Goal: Transaction & Acquisition: Purchase product/service

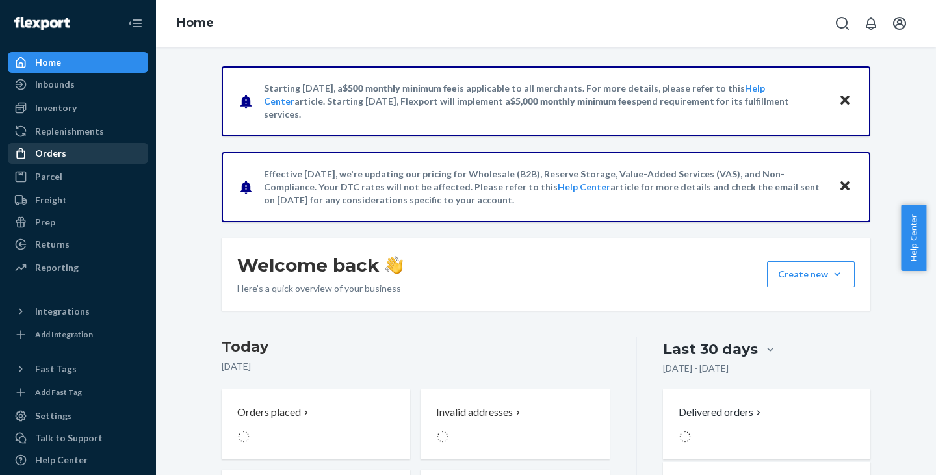
click at [51, 158] on div "Orders" at bounding box center [50, 153] width 31 height 13
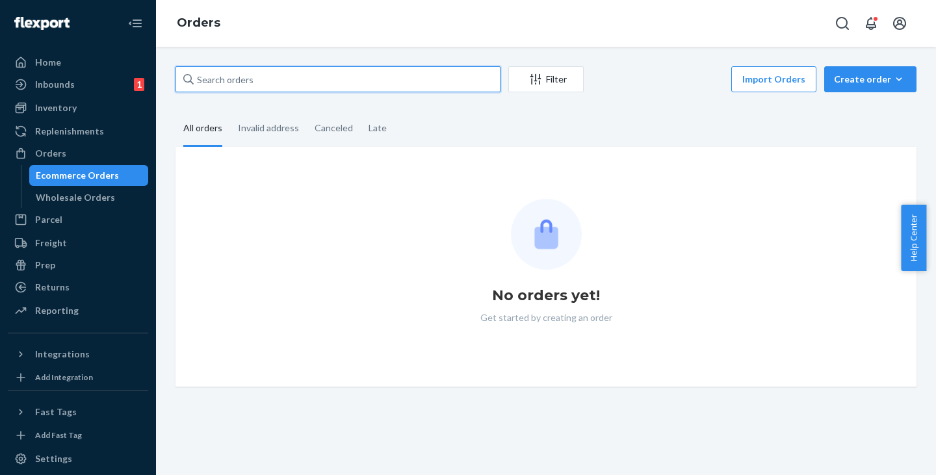
click at [242, 83] on input "text" at bounding box center [337, 79] width 325 height 26
paste input "[DEMOGRAPHIC_DATA][PERSON_NAME]"
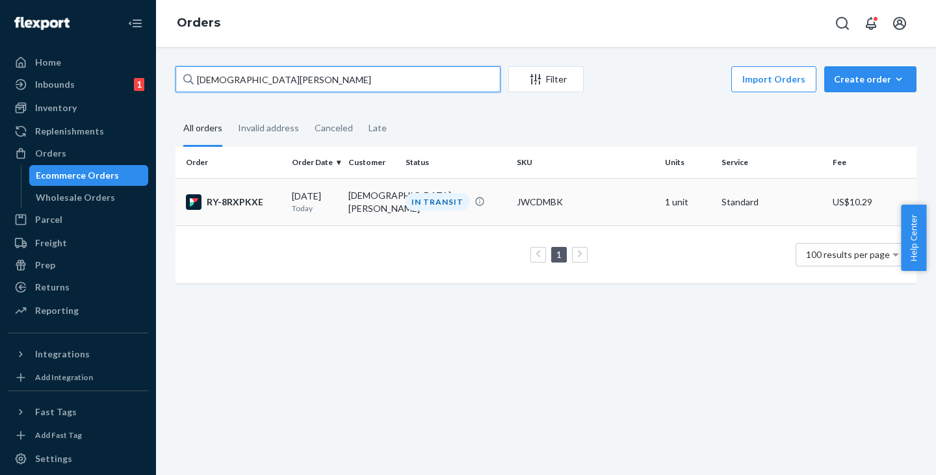
type input "[DEMOGRAPHIC_DATA][PERSON_NAME]"
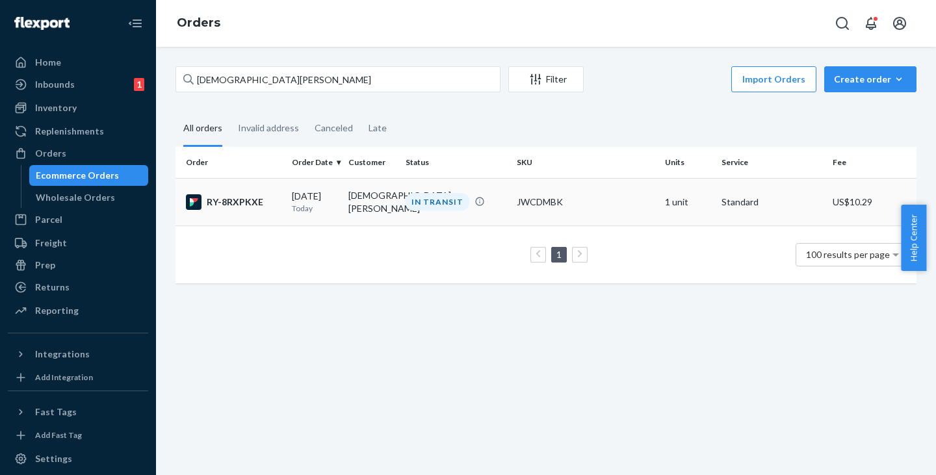
click at [343, 199] on td "[DEMOGRAPHIC_DATA][PERSON_NAME]" at bounding box center [371, 201] width 57 height 47
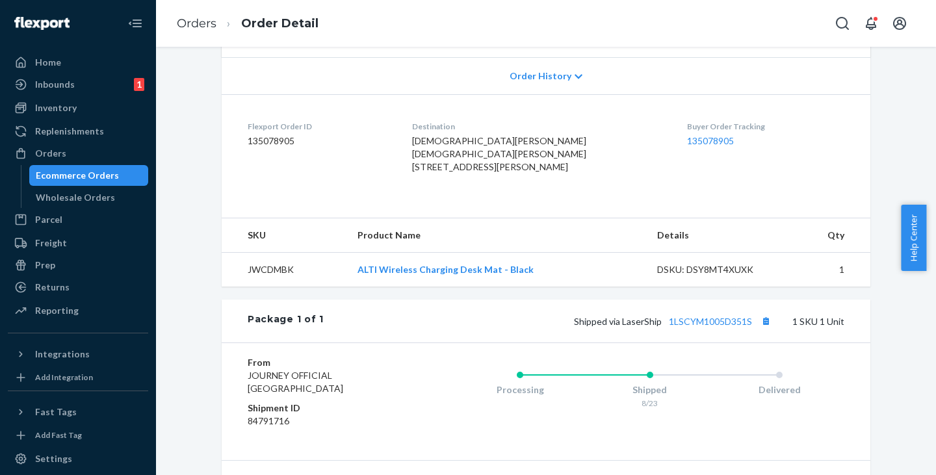
scroll to position [325, 0]
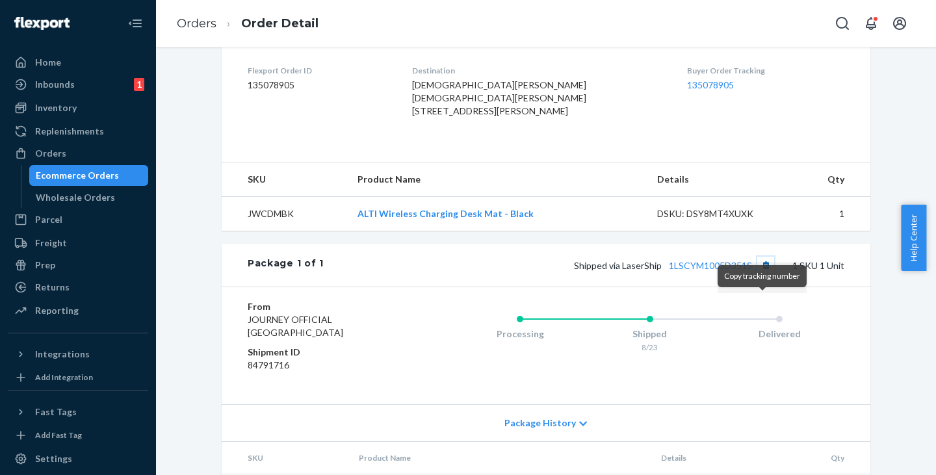
click at [765, 274] on button "Copy tracking number" at bounding box center [765, 265] width 17 height 17
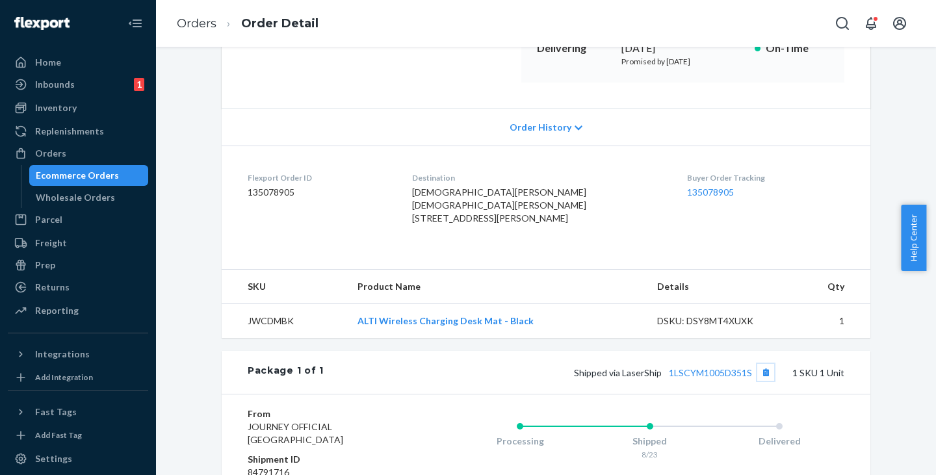
scroll to position [23, 0]
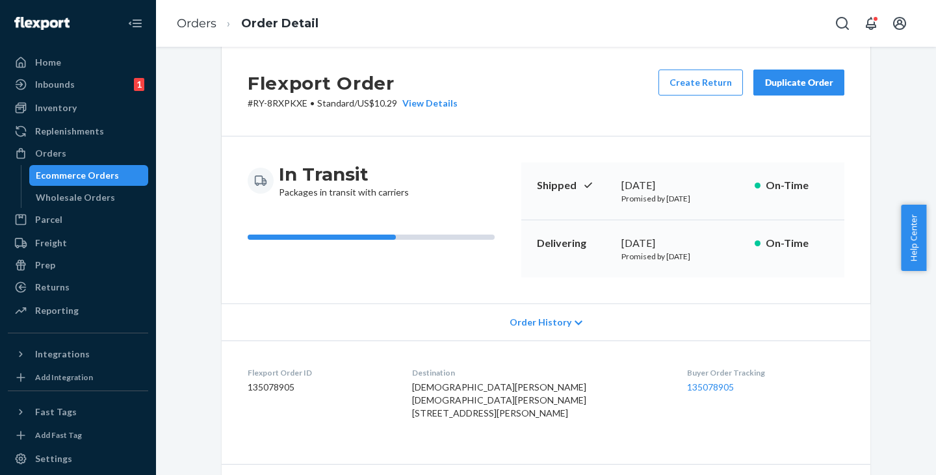
click at [268, 99] on p "# RY-8RXPKXE • Standard / US$10.29 View Details" at bounding box center [353, 103] width 210 height 13
click at [250, 108] on p "# RY-8RXPKXE • Standard / US$10.29 View Details" at bounding box center [353, 103] width 210 height 13
copy p "RY-8RXPKXE"
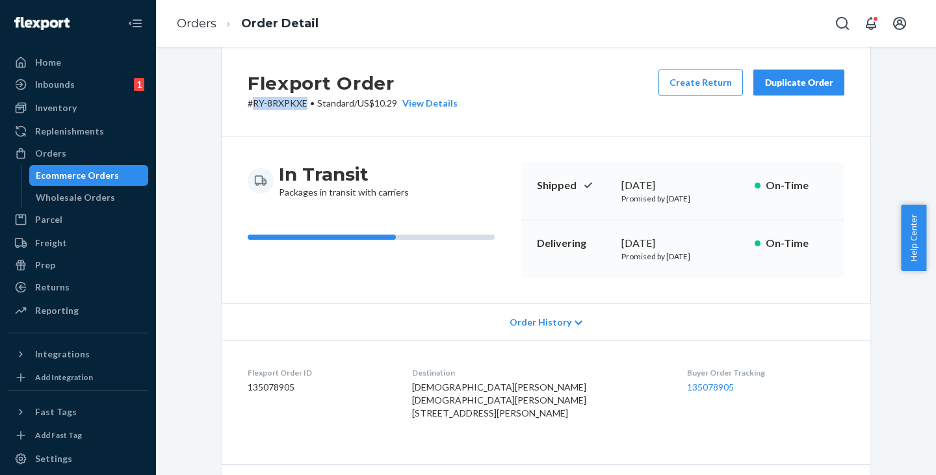
click at [93, 173] on div "Ecommerce Orders" at bounding box center [77, 175] width 83 height 13
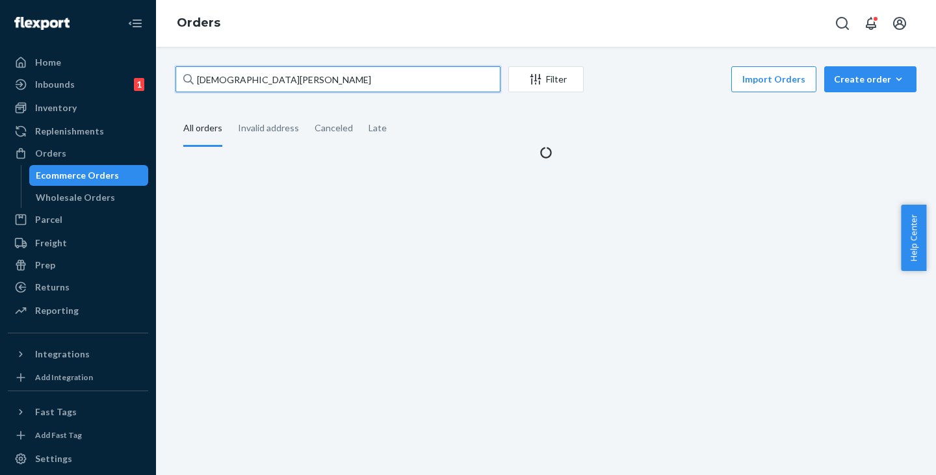
drag, startPoint x: 301, startPoint y: 75, endPoint x: 167, endPoint y: 53, distance: 136.4
click at [168, 53] on div "[DEMOGRAPHIC_DATA][PERSON_NAME] Filter Import Orders Create order Ecommerce ord…" at bounding box center [546, 261] width 780 height 428
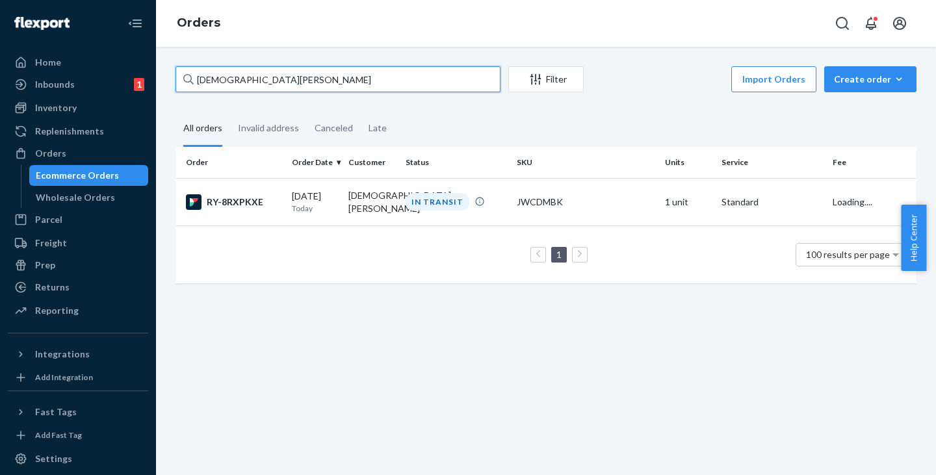
paste input "[PERSON_NAME]"
drag, startPoint x: 301, startPoint y: 74, endPoint x: 155, endPoint y: 66, distance: 146.4
click at [155, 66] on div "Home Inbounds 1 Shipping Plans Problems 1 Inventory Products Replenishments Ord…" at bounding box center [468, 237] width 936 height 475
paste input "C LONDON"
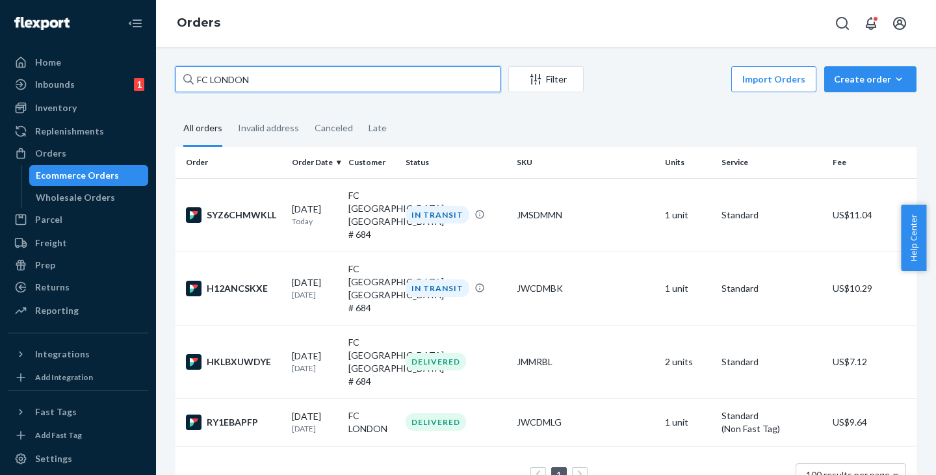
type input "FC LONDON"
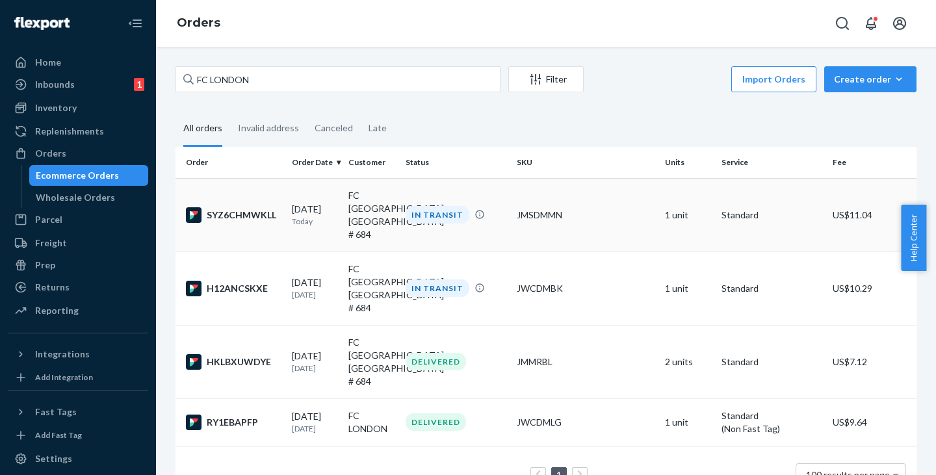
click at [347, 213] on td "FC [GEOGRAPHIC_DATA], [GEOGRAPHIC_DATA] # 684" at bounding box center [371, 214] width 57 height 73
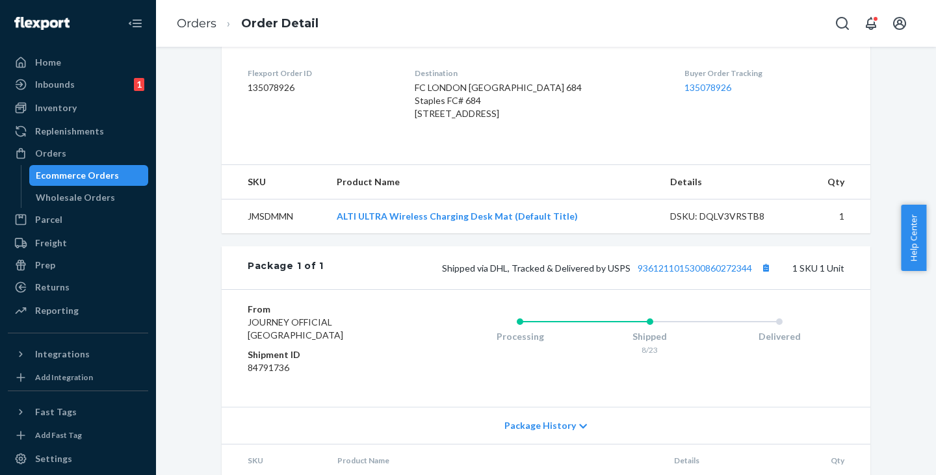
scroll to position [325, 0]
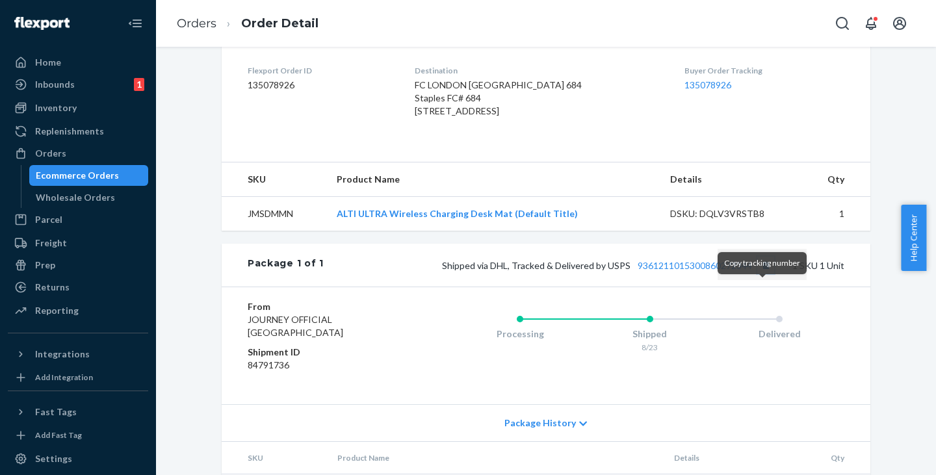
click at [761, 274] on button "Copy tracking number" at bounding box center [765, 265] width 17 height 17
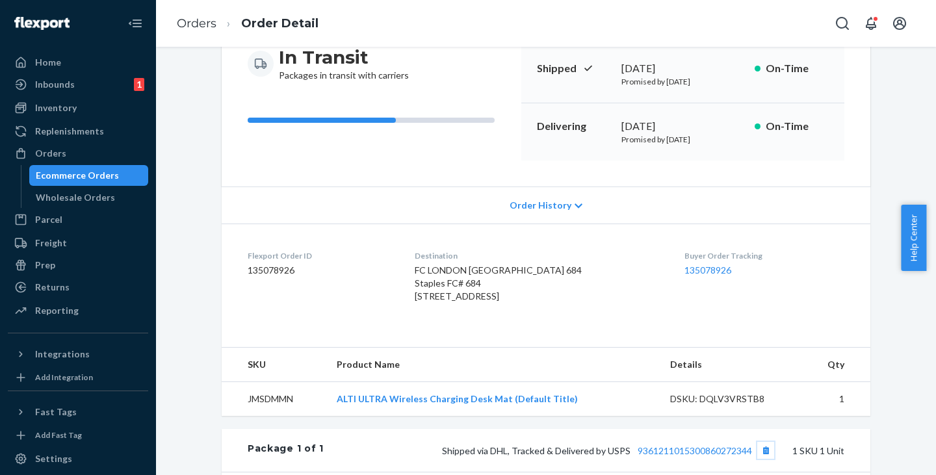
scroll to position [0, 0]
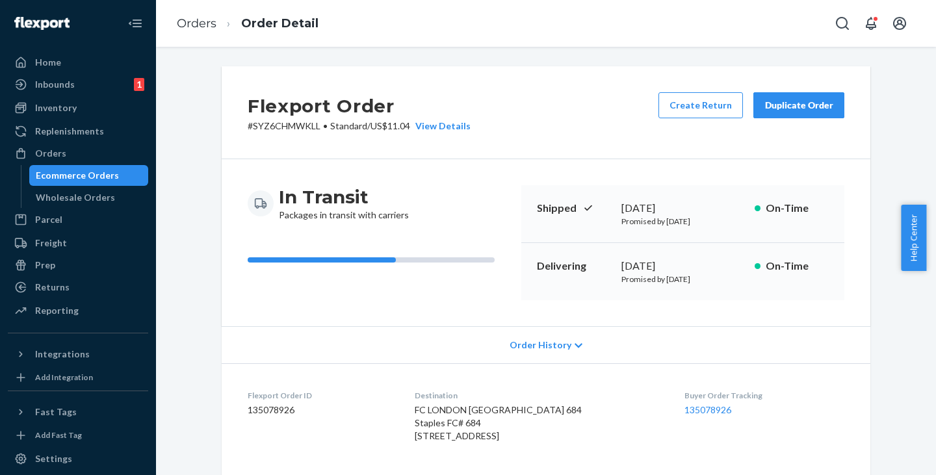
click at [300, 127] on p "# SYZ6CHMWKLL • Standard / US$11.04 View Details" at bounding box center [359, 126] width 223 height 13
copy p "SYZ6CHMWKLL"
click at [86, 173] on div "Ecommerce Orders" at bounding box center [77, 175] width 83 height 13
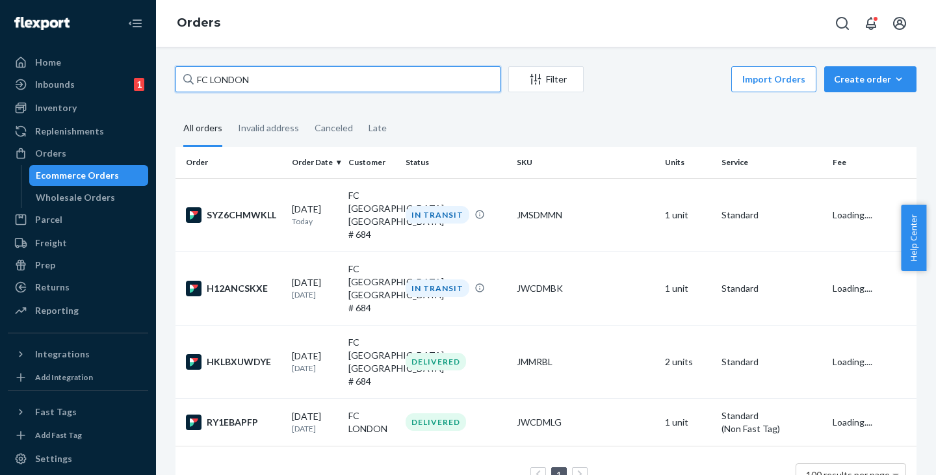
drag, startPoint x: 275, startPoint y: 85, endPoint x: 179, endPoint y: 80, distance: 95.7
click at [179, 80] on input "FC LONDON" at bounding box center [337, 79] width 325 height 26
paste input "JORDAN ECKT"
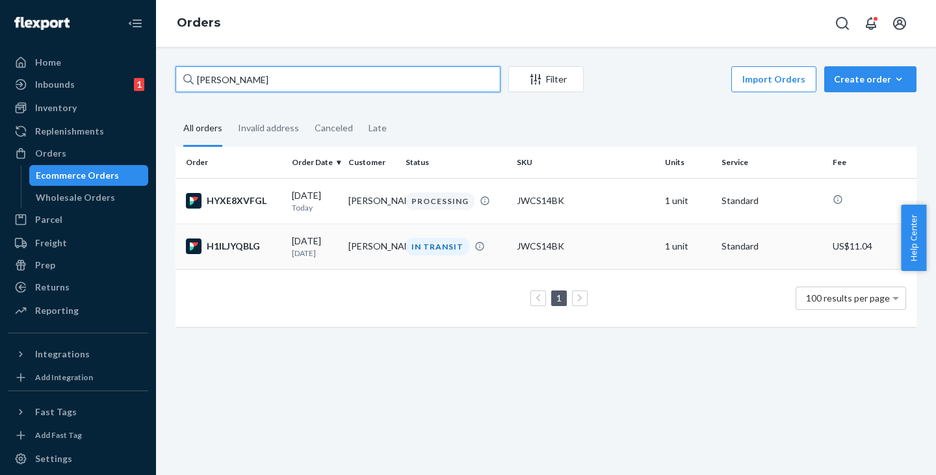
type input "[PERSON_NAME]"
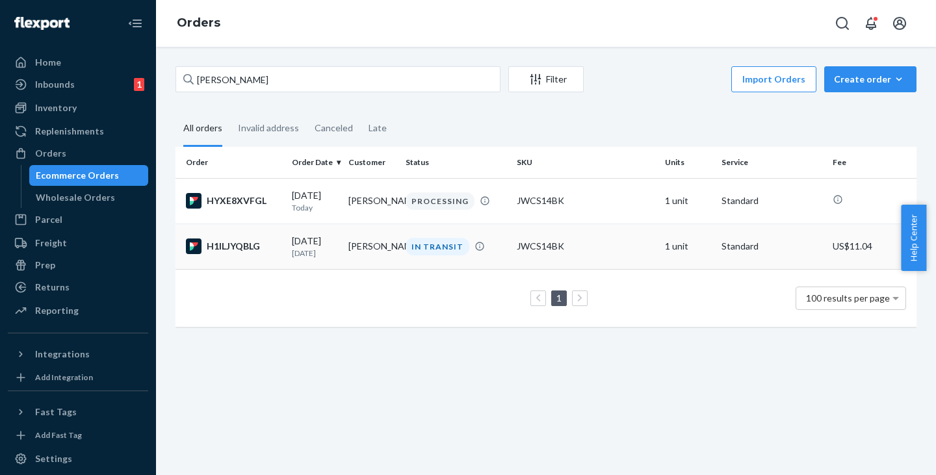
click at [368, 254] on td "[PERSON_NAME]" at bounding box center [371, 246] width 57 height 45
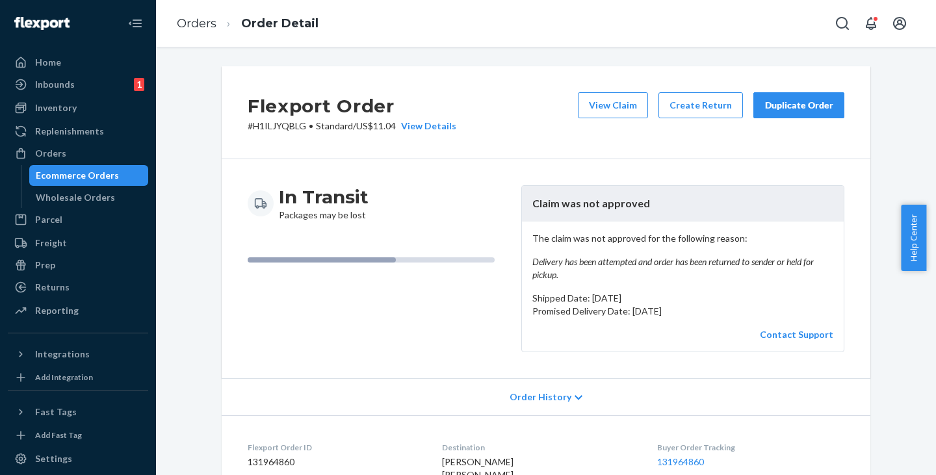
click at [81, 172] on div "Ecommerce Orders" at bounding box center [77, 175] width 83 height 13
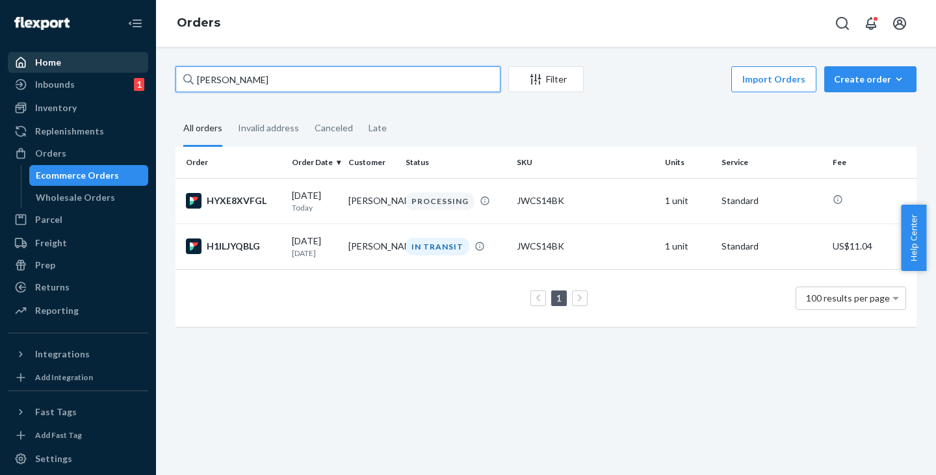
drag, startPoint x: 291, startPoint y: 72, endPoint x: 138, endPoint y: 68, distance: 153.4
click at [138, 68] on div "Home Inbounds 1 Shipping Plans Problems 1 Inventory Products Replenishments Ord…" at bounding box center [468, 237] width 936 height 475
paste input "[PERSON_NAME]"
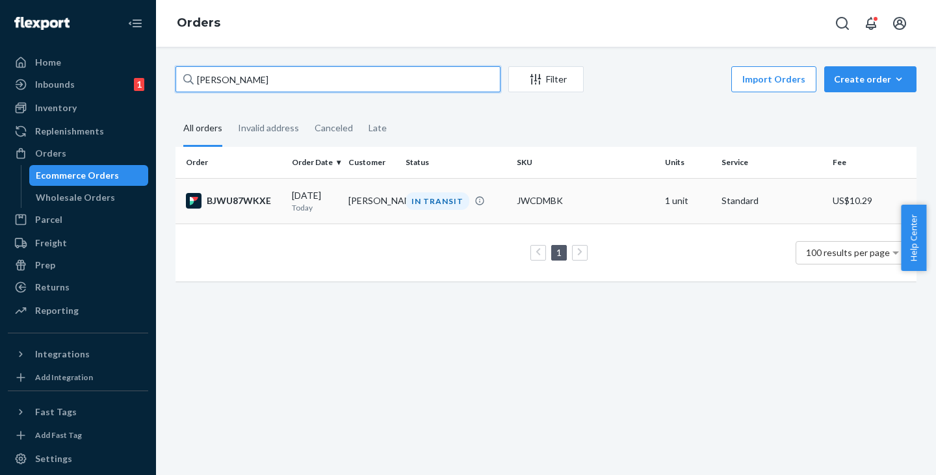
type input "[PERSON_NAME]"
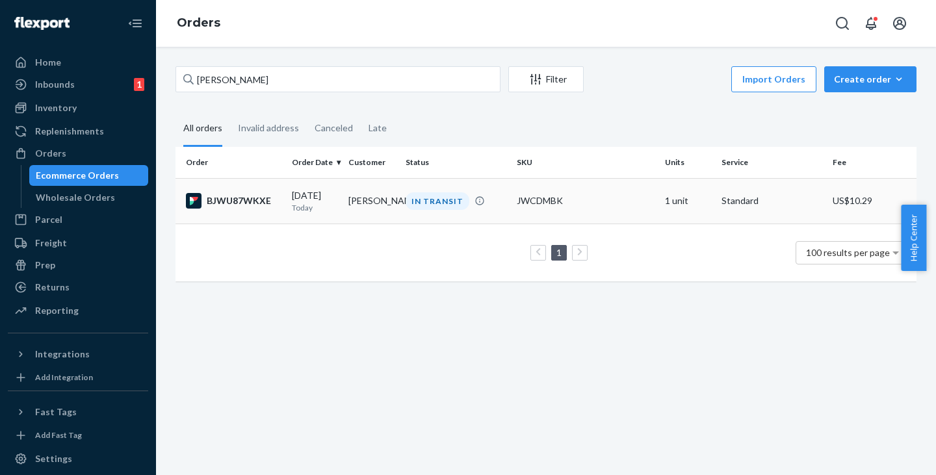
click at [365, 210] on td "[PERSON_NAME]" at bounding box center [371, 200] width 57 height 45
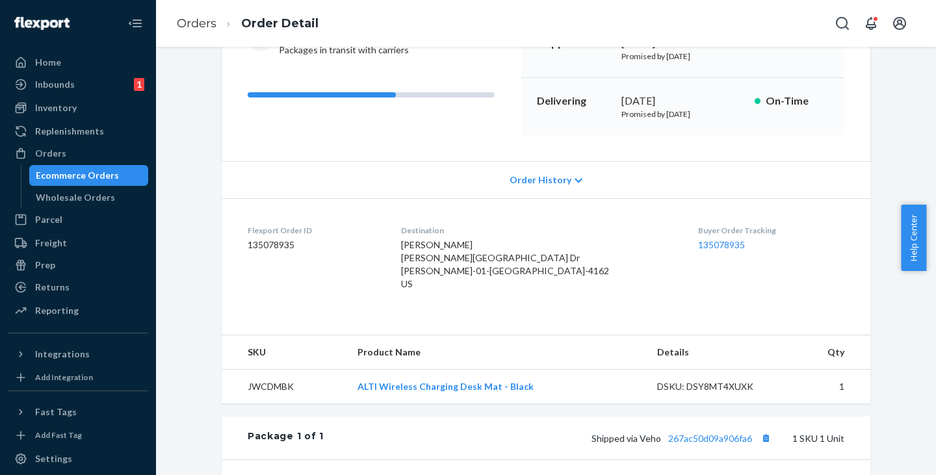
scroll to position [325, 0]
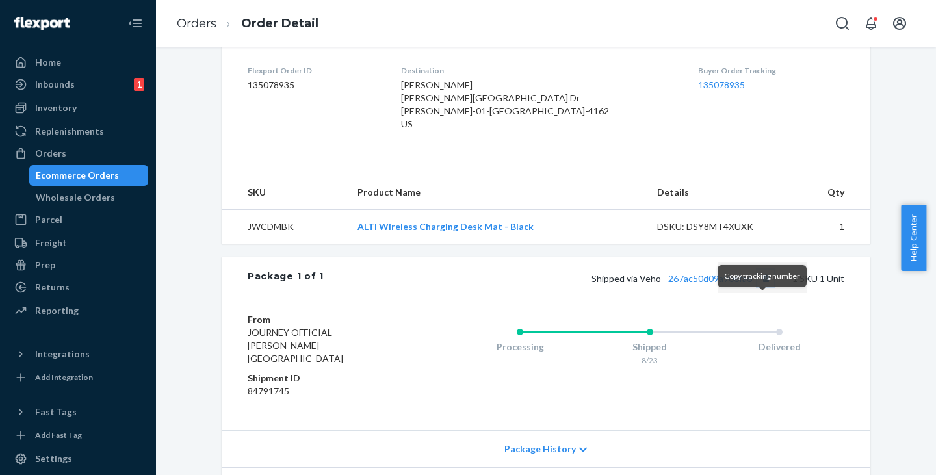
click at [759, 287] on button "Copy tracking number" at bounding box center [765, 278] width 17 height 17
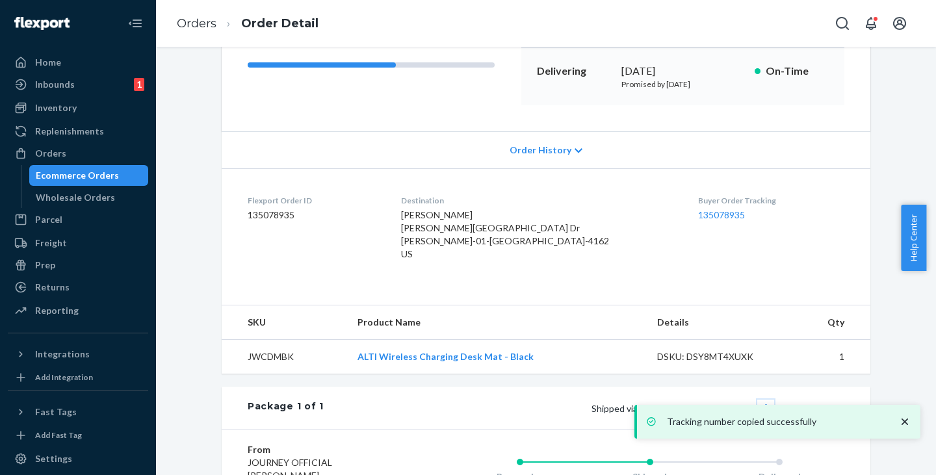
scroll to position [0, 0]
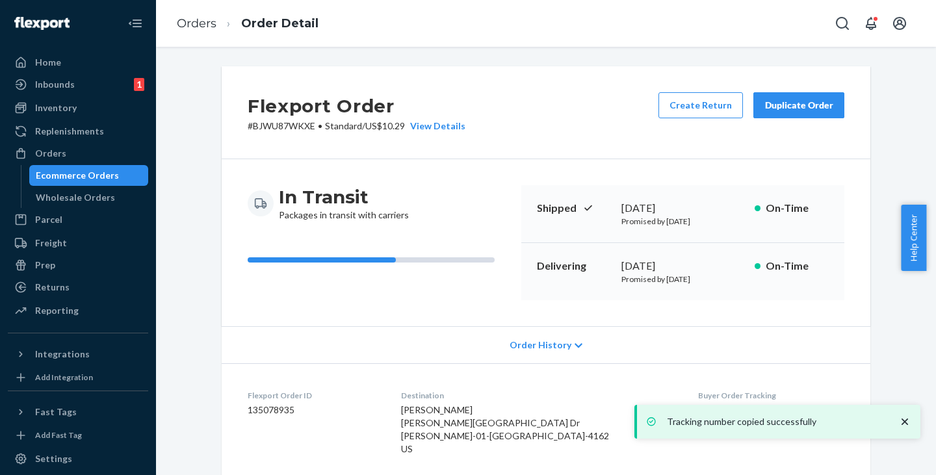
click at [266, 125] on p "# BJWU87WKXE • Standard / US$10.29 View Details" at bounding box center [357, 126] width 218 height 13
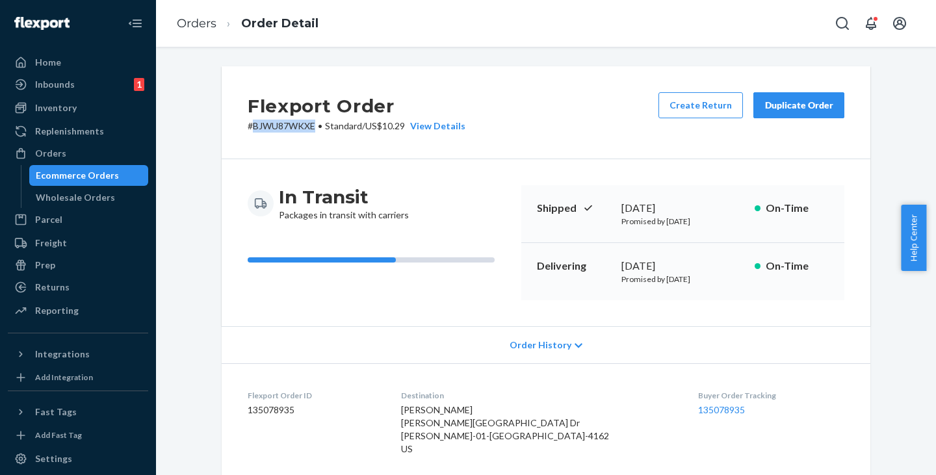
copy p "BJWU87WKXE"
drag, startPoint x: 78, startPoint y: 179, endPoint x: 112, endPoint y: 166, distance: 36.4
click at [78, 179] on div "Ecommerce Orders" at bounding box center [77, 175] width 83 height 13
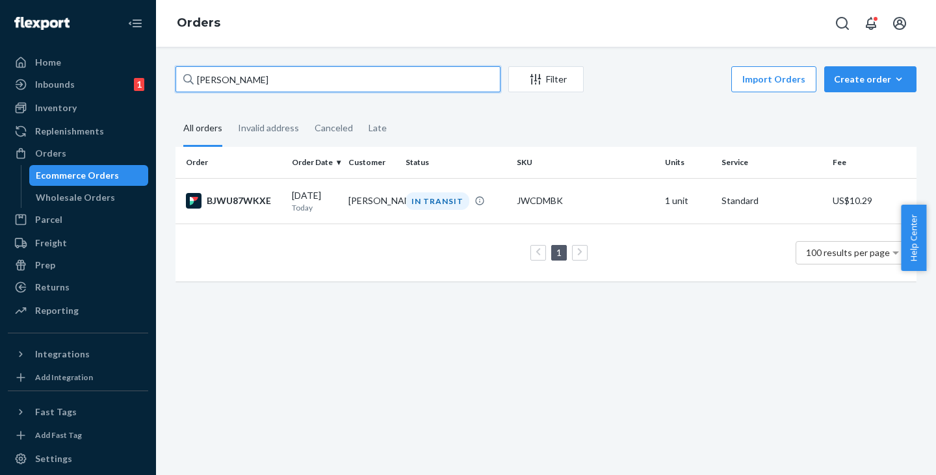
drag, startPoint x: 287, startPoint y: 84, endPoint x: 153, endPoint y: 81, distance: 133.9
click at [153, 81] on div "Home Inbounds 1 Shipping Plans Problems 1 Inventory Products Replenishments Ord…" at bounding box center [468, 237] width 936 height 475
paste input "[PERSON_NAME]"
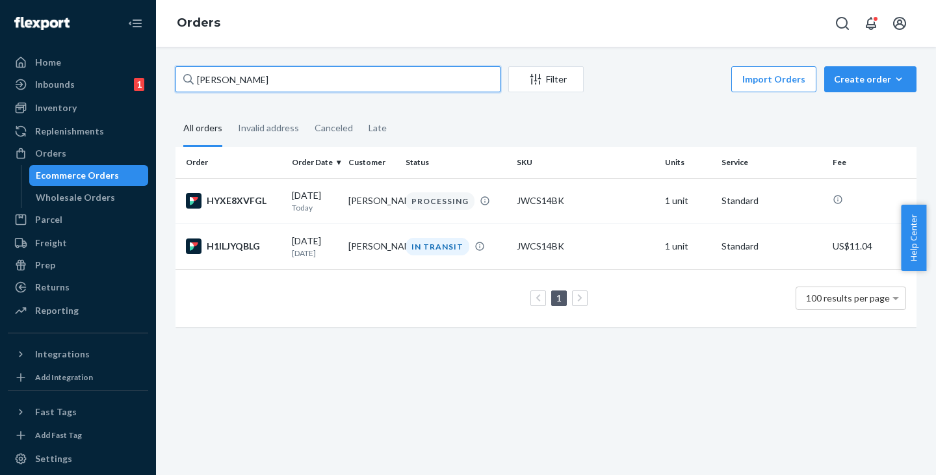
drag, startPoint x: 282, startPoint y: 83, endPoint x: 184, endPoint y: 82, distance: 98.1
click at [184, 82] on div "[PERSON_NAME]" at bounding box center [337, 79] width 325 height 26
paste input "[PERSON_NAME]"
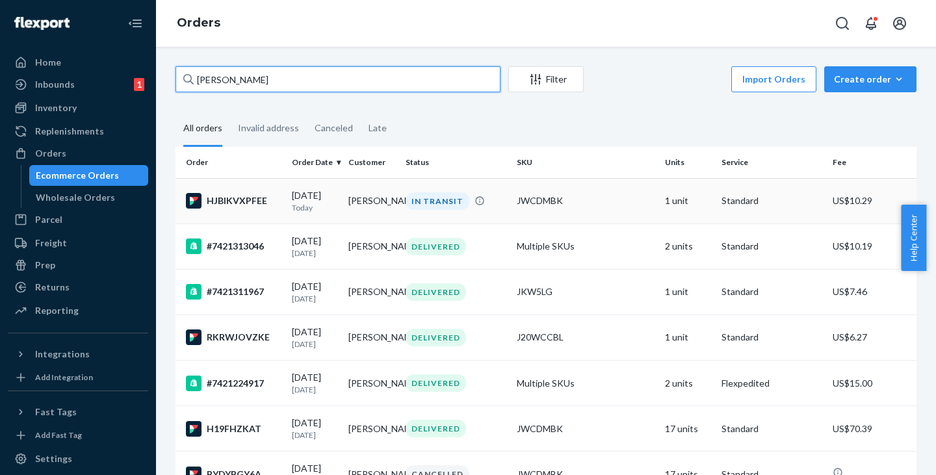
type input "[PERSON_NAME]"
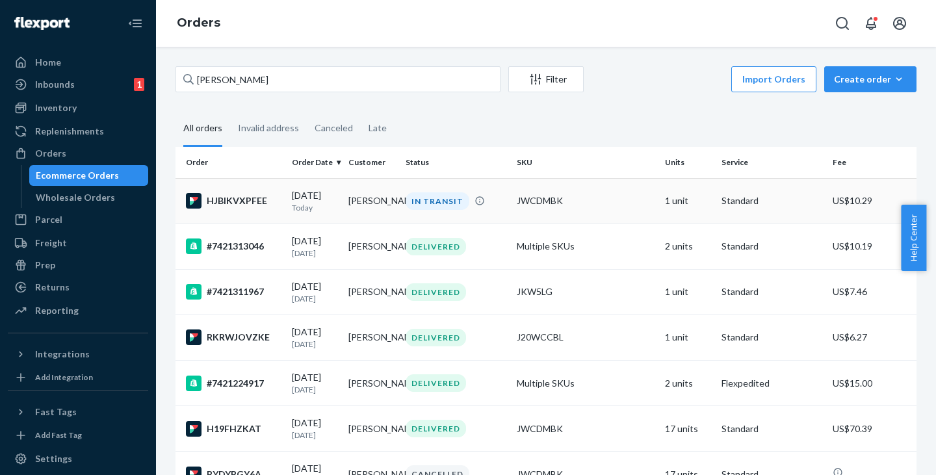
click at [364, 211] on td "[PERSON_NAME]" at bounding box center [371, 200] width 57 height 45
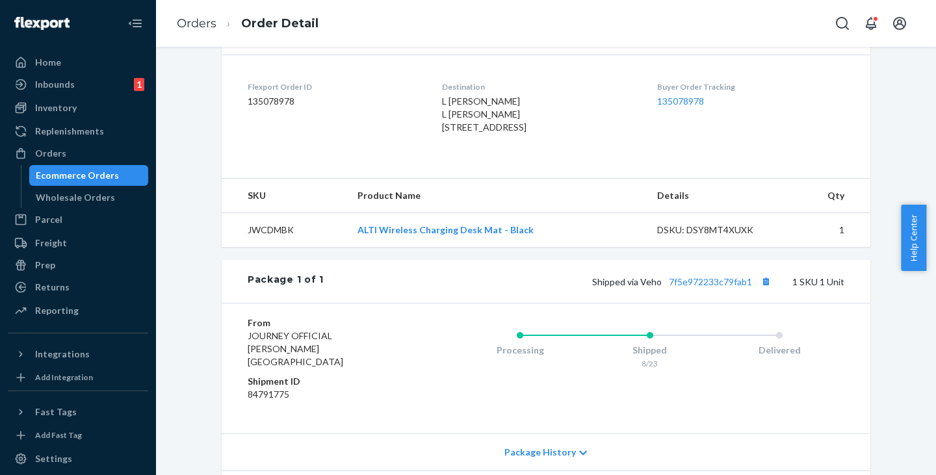
scroll to position [390, 0]
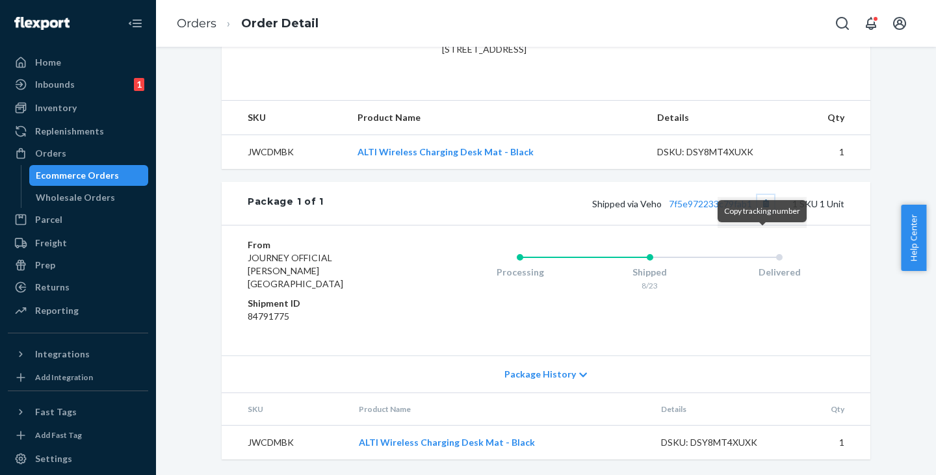
click at [763, 212] on button "Copy tracking number" at bounding box center [765, 203] width 17 height 17
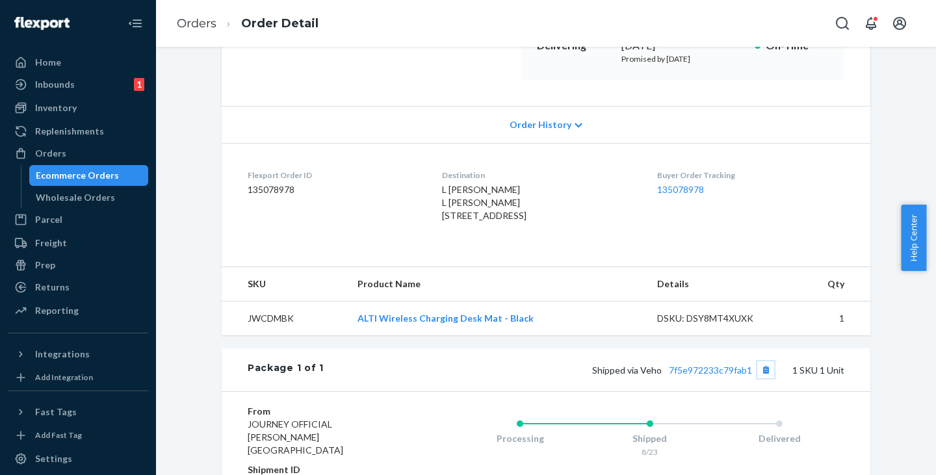
scroll to position [65, 0]
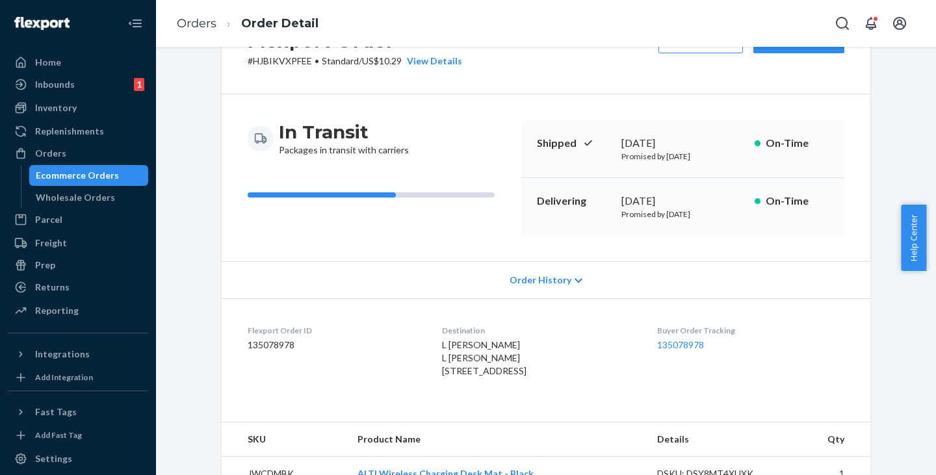
click at [277, 59] on p "# HJBIKVXPFEE • Standard / US$10.29 View Details" at bounding box center [355, 61] width 214 height 13
click at [279, 72] on div "Flexport Order # HJBIKVXPFEE • Standard / US$10.29 View Details Create Return D…" at bounding box center [546, 47] width 648 height 93
click at [279, 58] on p "# HJBIKVXPFEE • Standard / US$10.29 View Details" at bounding box center [355, 61] width 214 height 13
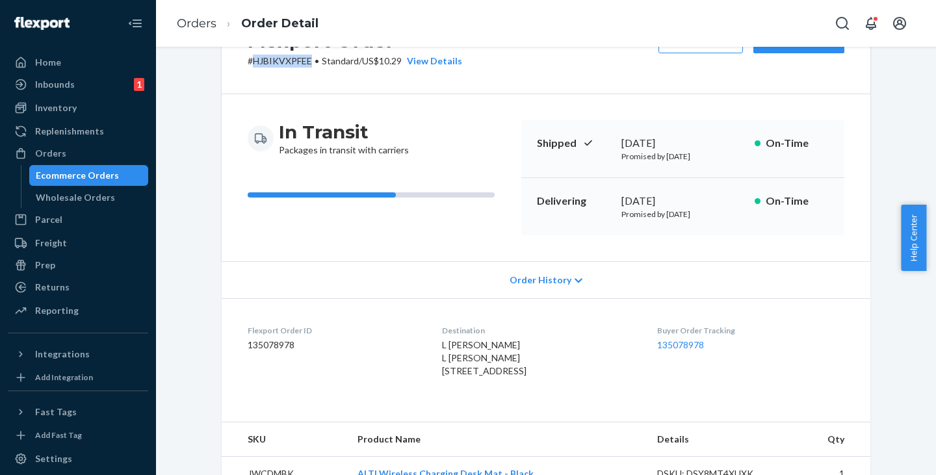
click at [279, 58] on p "# HJBIKVXPFEE • Standard / US$10.29 View Details" at bounding box center [355, 61] width 214 height 13
copy p "HJBIKVXPFEE"
drag, startPoint x: 99, startPoint y: 175, endPoint x: 157, endPoint y: 153, distance: 61.5
click at [99, 175] on div "Ecommerce Orders" at bounding box center [77, 175] width 83 height 13
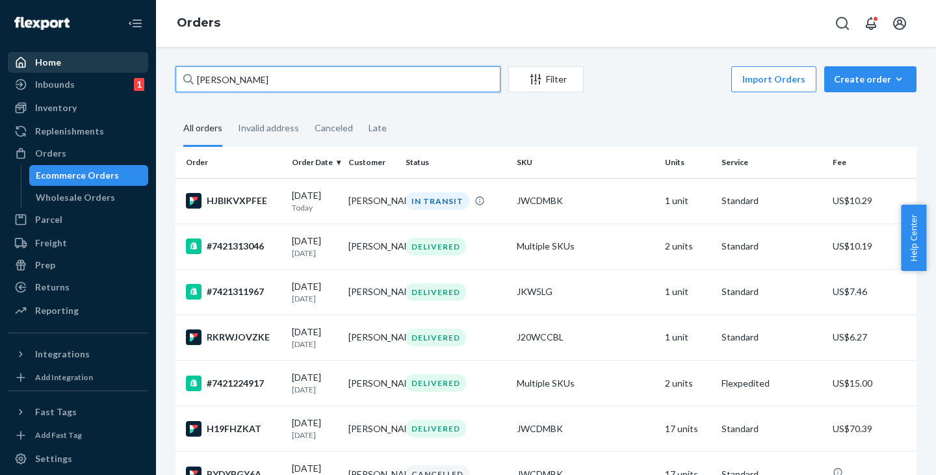
drag, startPoint x: 296, startPoint y: 70, endPoint x: 100, endPoint y: 71, distance: 195.6
click at [100, 71] on div "Home Inbounds 1 Shipping Plans Problems 1 Inventory Products Replenishments Ord…" at bounding box center [468, 237] width 936 height 475
paste input "[PERSON_NAME]"
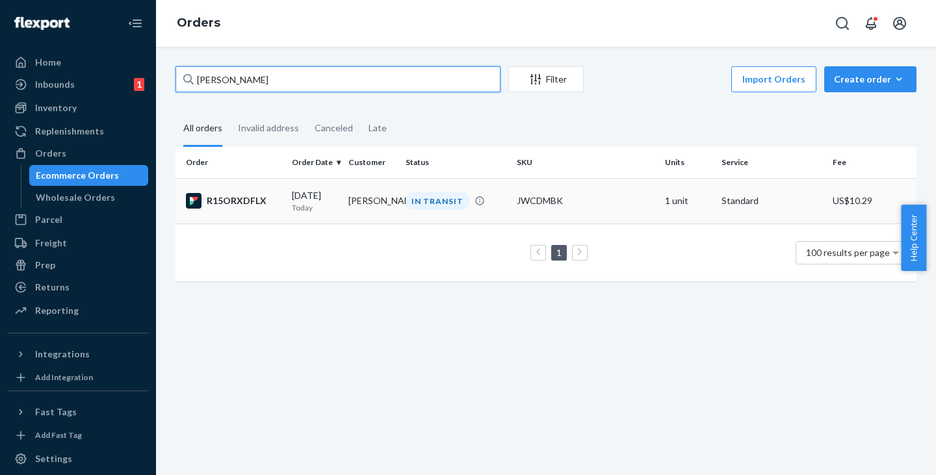
type input "[PERSON_NAME]"
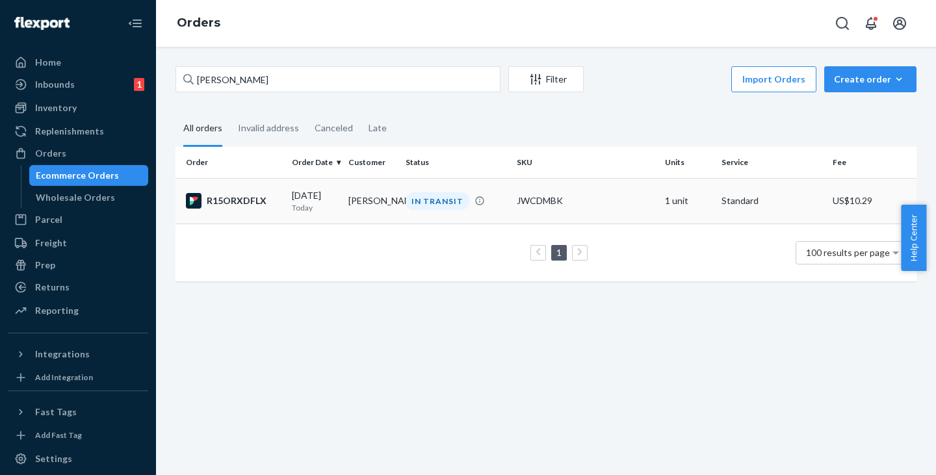
click at [388, 201] on td "[PERSON_NAME]" at bounding box center [371, 200] width 57 height 45
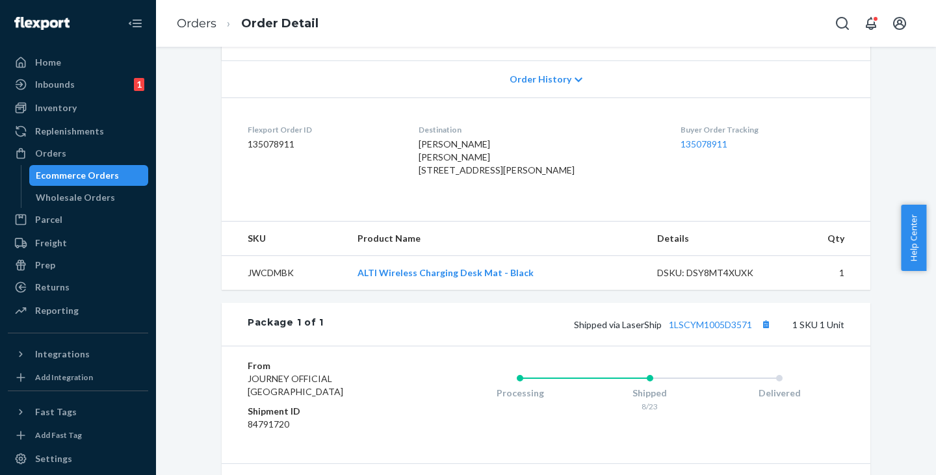
scroll to position [325, 0]
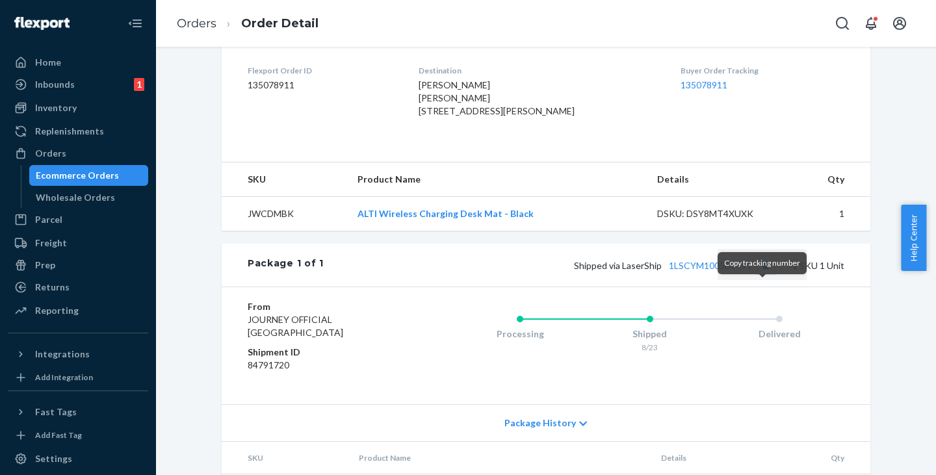
click at [763, 274] on button "Copy tracking number" at bounding box center [765, 265] width 17 height 17
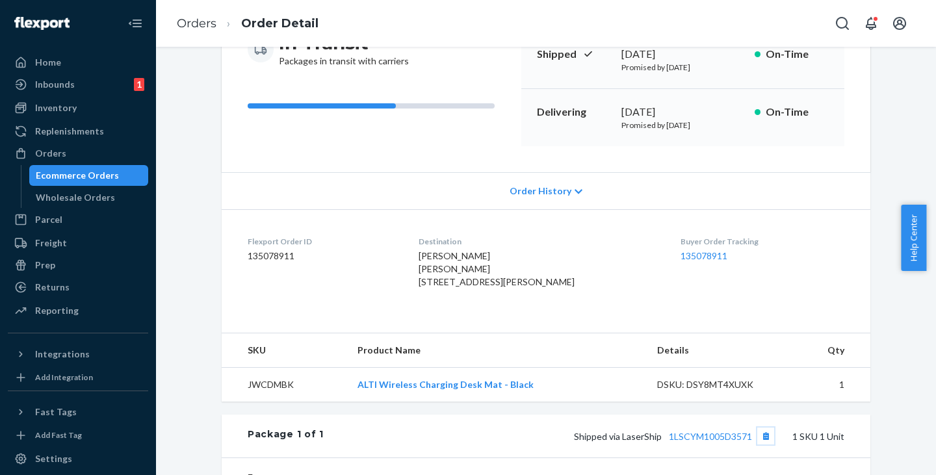
scroll to position [65, 0]
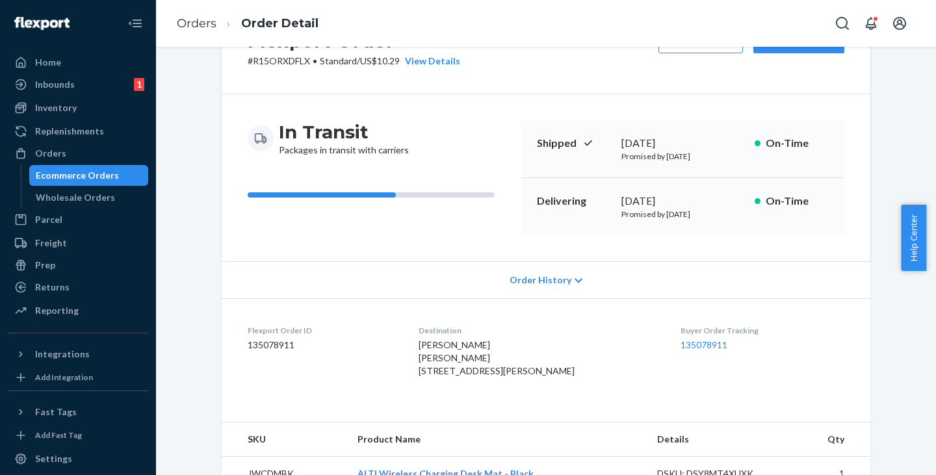
click at [275, 62] on p "# R15ORXDFLX • Standard / US$10.29 View Details" at bounding box center [354, 61] width 212 height 13
copy p "R15ORXDFLX"
click at [101, 174] on div "Ecommerce Orders" at bounding box center [77, 175] width 83 height 13
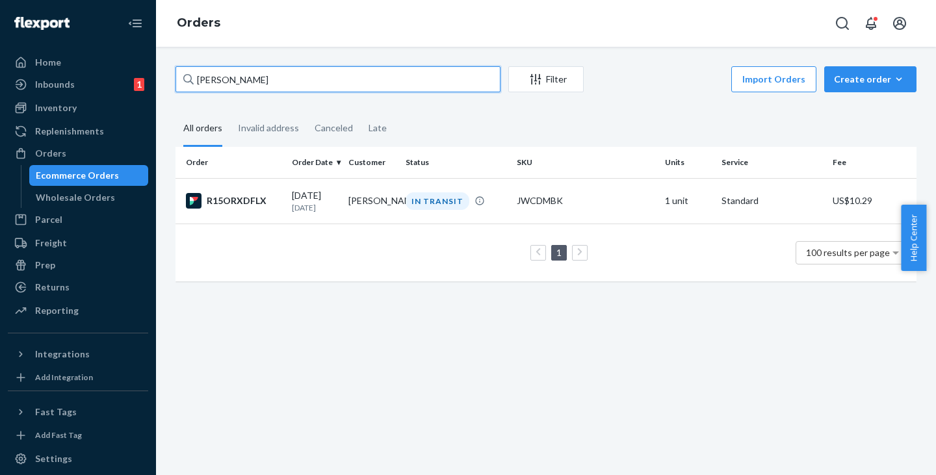
drag, startPoint x: 310, startPoint y: 73, endPoint x: 122, endPoint y: 40, distance: 191.4
click at [122, 40] on div "Home Inbounds 1 Shipping Plans Problems 1 Inventory Products Replenishments Ord…" at bounding box center [468, 237] width 936 height 475
paste input "[PERSON_NAME]"
drag, startPoint x: 391, startPoint y: 70, endPoint x: 179, endPoint y: 77, distance: 212.6
click at [190, 77] on div "[PERSON_NAME]" at bounding box center [337, 79] width 325 height 26
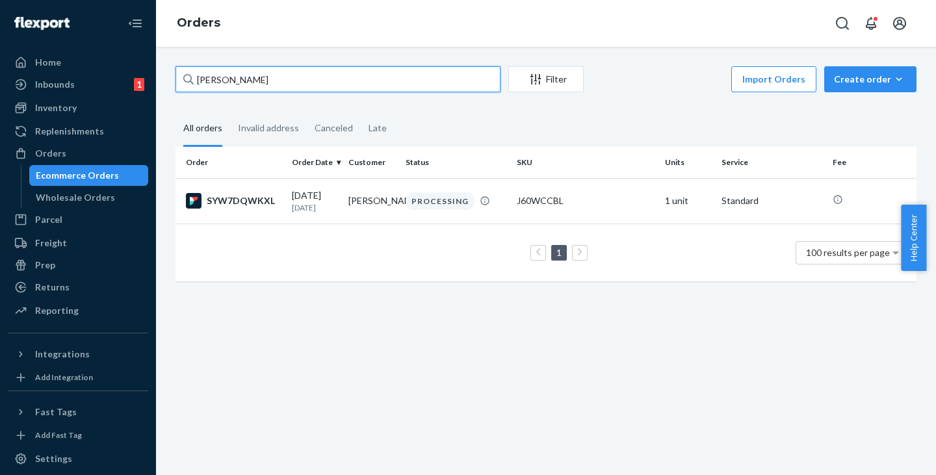
paste input "[PERSON_NAME]"
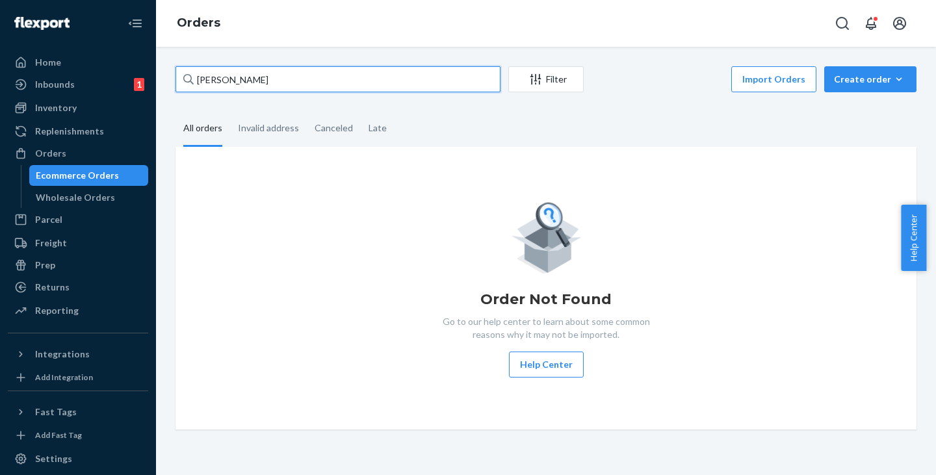
drag, startPoint x: 286, startPoint y: 84, endPoint x: 144, endPoint y: 80, distance: 142.4
click at [144, 80] on div "Home Inbounds 1 Shipping Plans Problems 1 Inventory Products Replenishments Ord…" at bounding box center [468, 237] width 936 height 475
paste input "text"
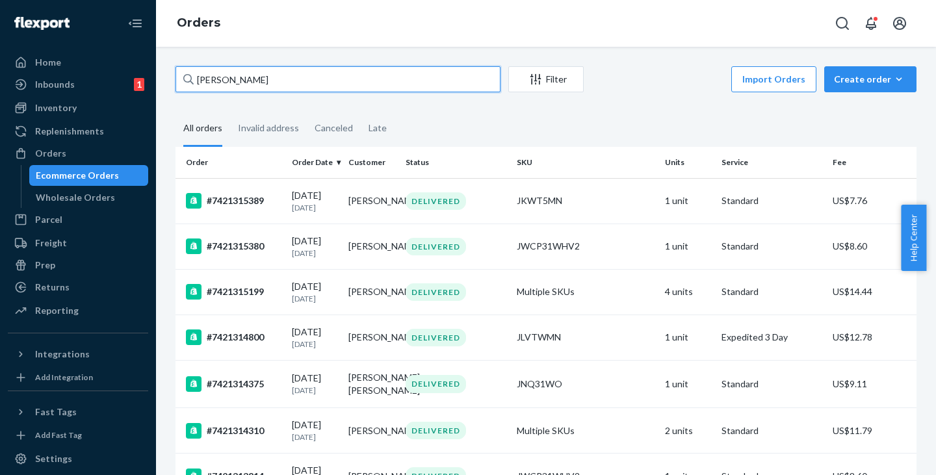
drag, startPoint x: 291, startPoint y: 79, endPoint x: 3, endPoint y: 21, distance: 294.1
click at [3, 21] on div "Home Inbounds 1 Shipping Plans Problems 1 Inventory Products Replenishments Ord…" at bounding box center [468, 237] width 936 height 475
paste input "[PERSON_NAME]"
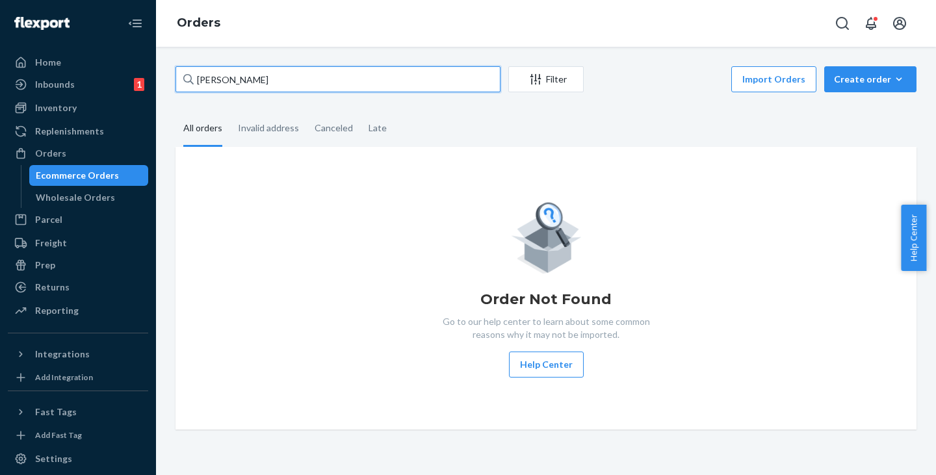
type input "[PERSON_NAME]"
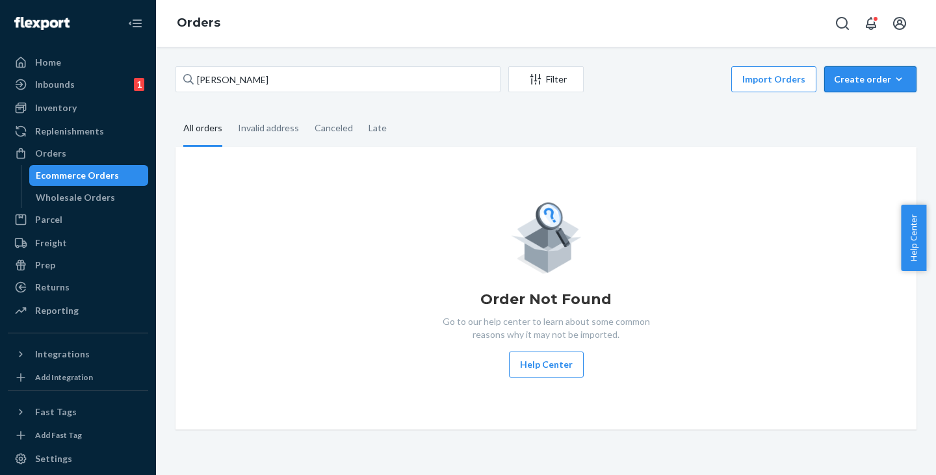
drag, startPoint x: 849, startPoint y: 74, endPoint x: 847, endPoint y: 89, distance: 15.0
click at [849, 74] on div "Create order" at bounding box center [870, 79] width 73 height 13
click at [843, 108] on span "Ecommerce order" at bounding box center [878, 110] width 81 height 9
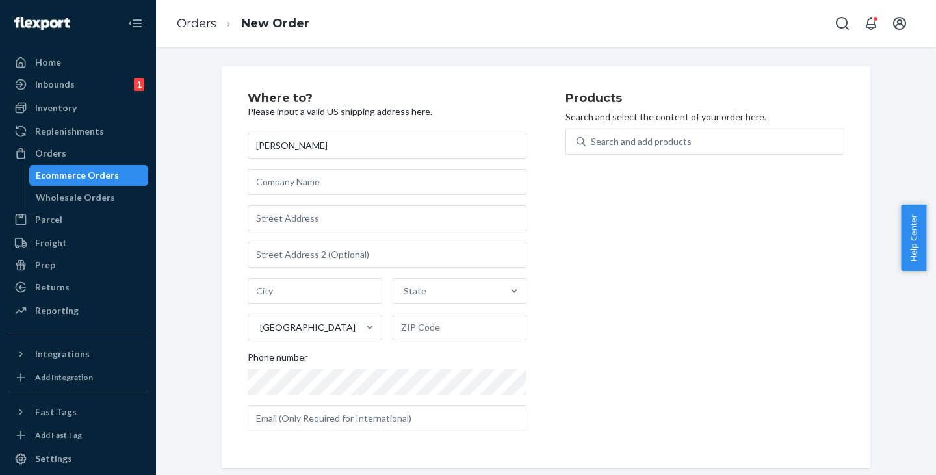
type input "[PERSON_NAME]"
click at [309, 218] on input "text" at bounding box center [387, 218] width 279 height 26
paste input "[STREET_ADDRESS][PERSON_NAME]"
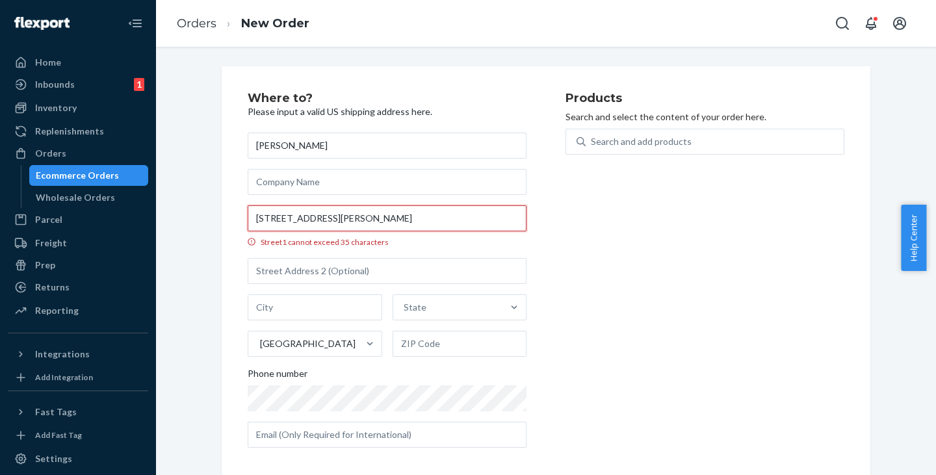
drag, startPoint x: 352, startPoint y: 218, endPoint x: 322, endPoint y: 216, distance: 30.0
click at [322, 216] on input "[STREET_ADDRESS][PERSON_NAME]" at bounding box center [387, 218] width 279 height 26
type input "[STREET_ADDRESS][PERSON_NAME]"
type input "Kalispell"
type input "59901"
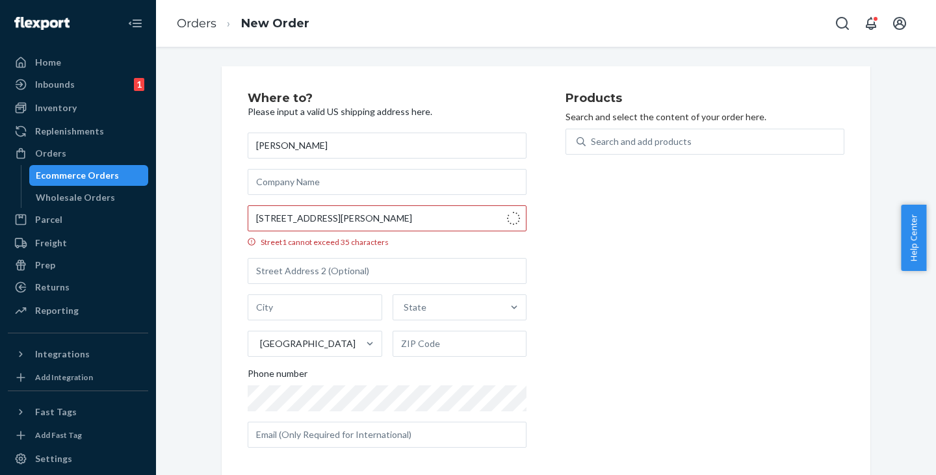
type input "[STREET_ADDRESS][PERSON_NAME]"
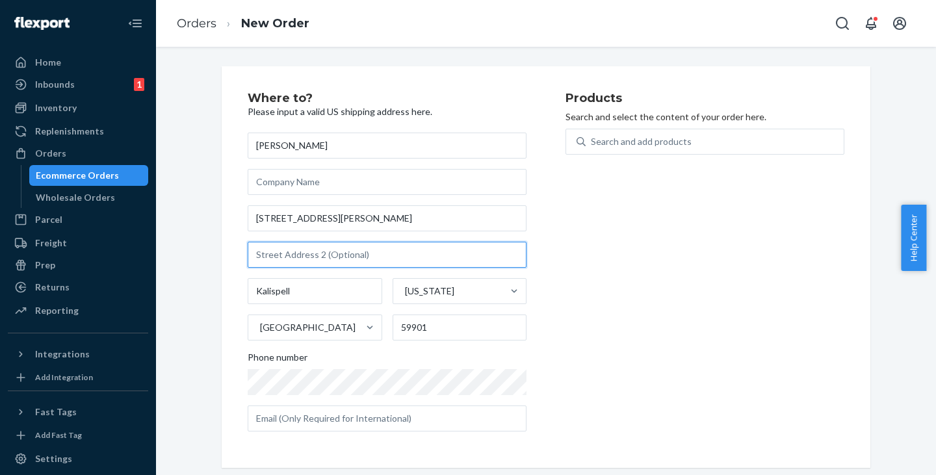
click at [283, 259] on input "text" at bounding box center [387, 255] width 279 height 26
paste input "APT 2,"
type input "APT 2"
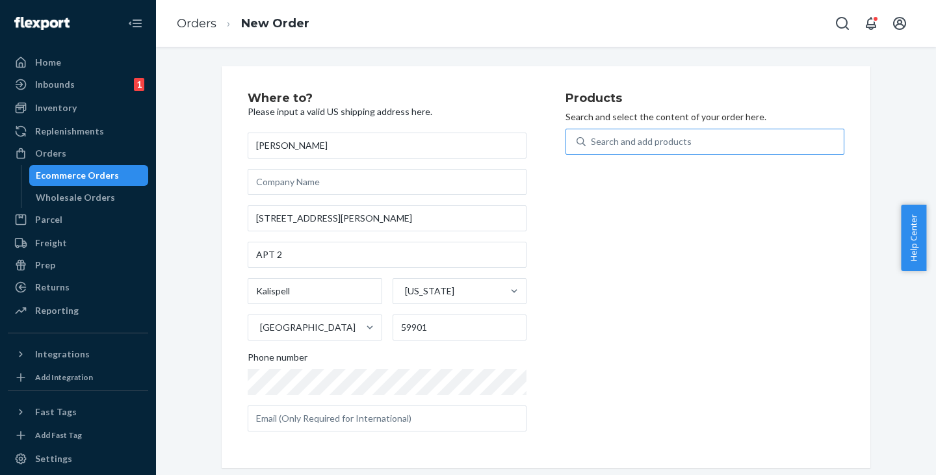
click at [617, 141] on div "Search and add products" at bounding box center [641, 141] width 101 height 13
click at [592, 141] on input "Search and add products" at bounding box center [591, 141] width 1 height 13
paste input "JWCG130BL"
type input "JWCG130BL"
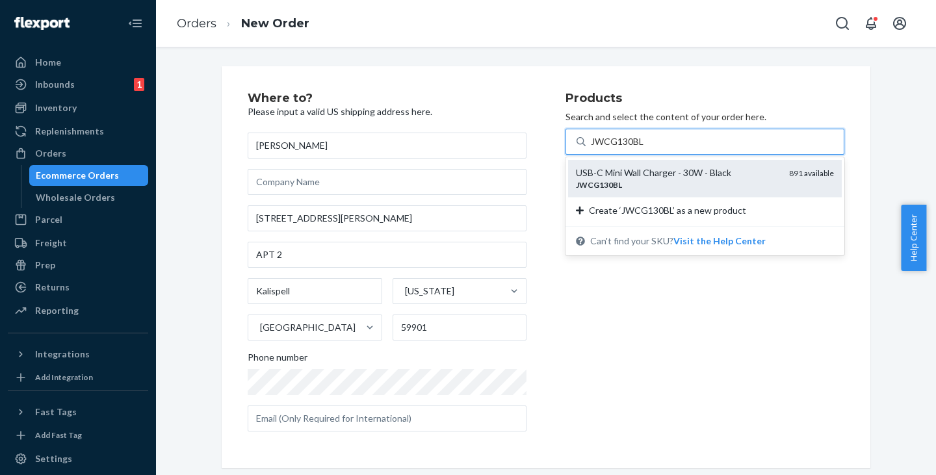
click at [614, 172] on div "USB-C Mini Wall Charger - 30W - Black" at bounding box center [677, 172] width 203 height 13
click at [614, 148] on input "JWCG130BL" at bounding box center [618, 141] width 54 height 13
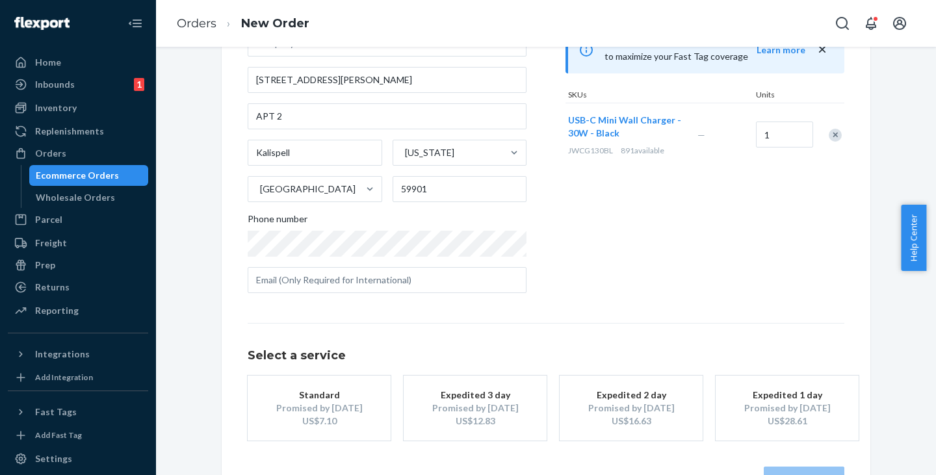
scroll to position [168, 0]
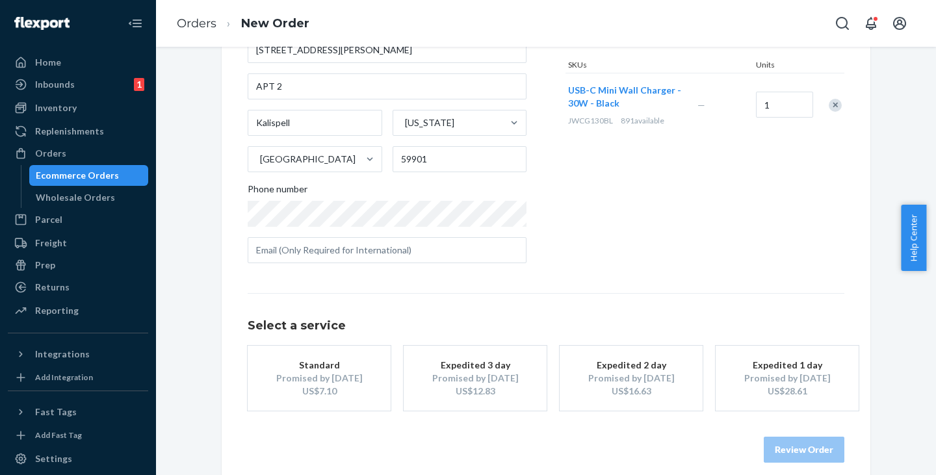
click at [296, 357] on button "Standard Promised by [DATE] US$7.10" at bounding box center [319, 378] width 143 height 65
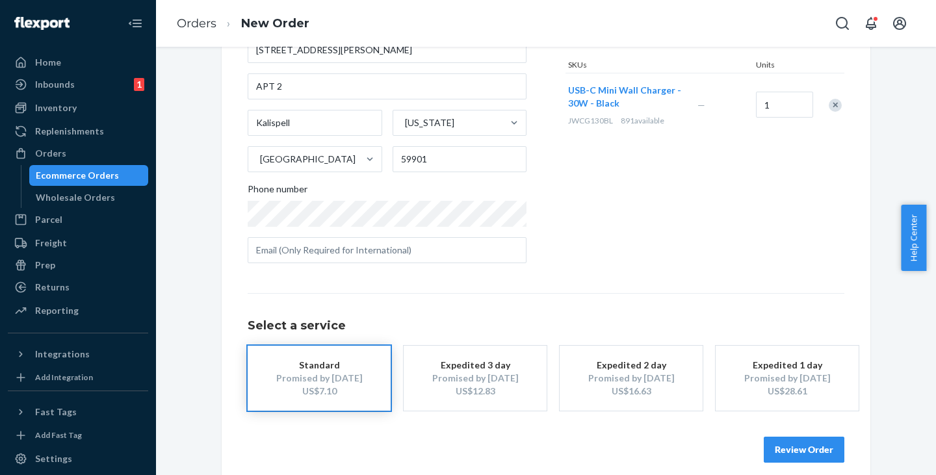
click at [808, 448] on button "Review Order" at bounding box center [803, 450] width 81 height 26
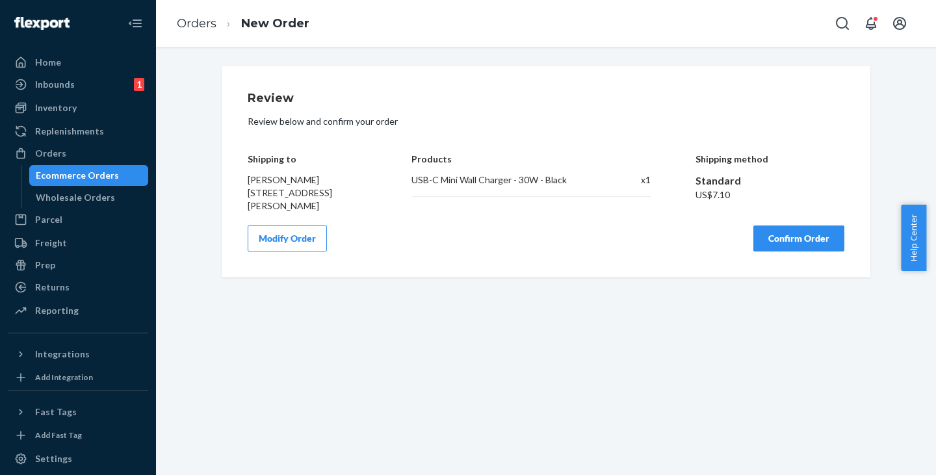
scroll to position [0, 0]
click at [799, 251] on button "Confirm Order" at bounding box center [798, 238] width 91 height 26
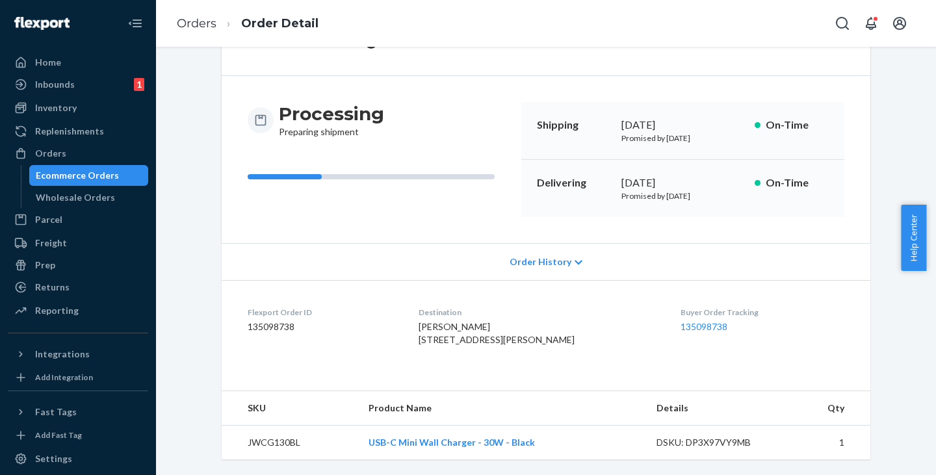
scroll to position [109, 0]
